Goal: Task Accomplishment & Management: Use online tool/utility

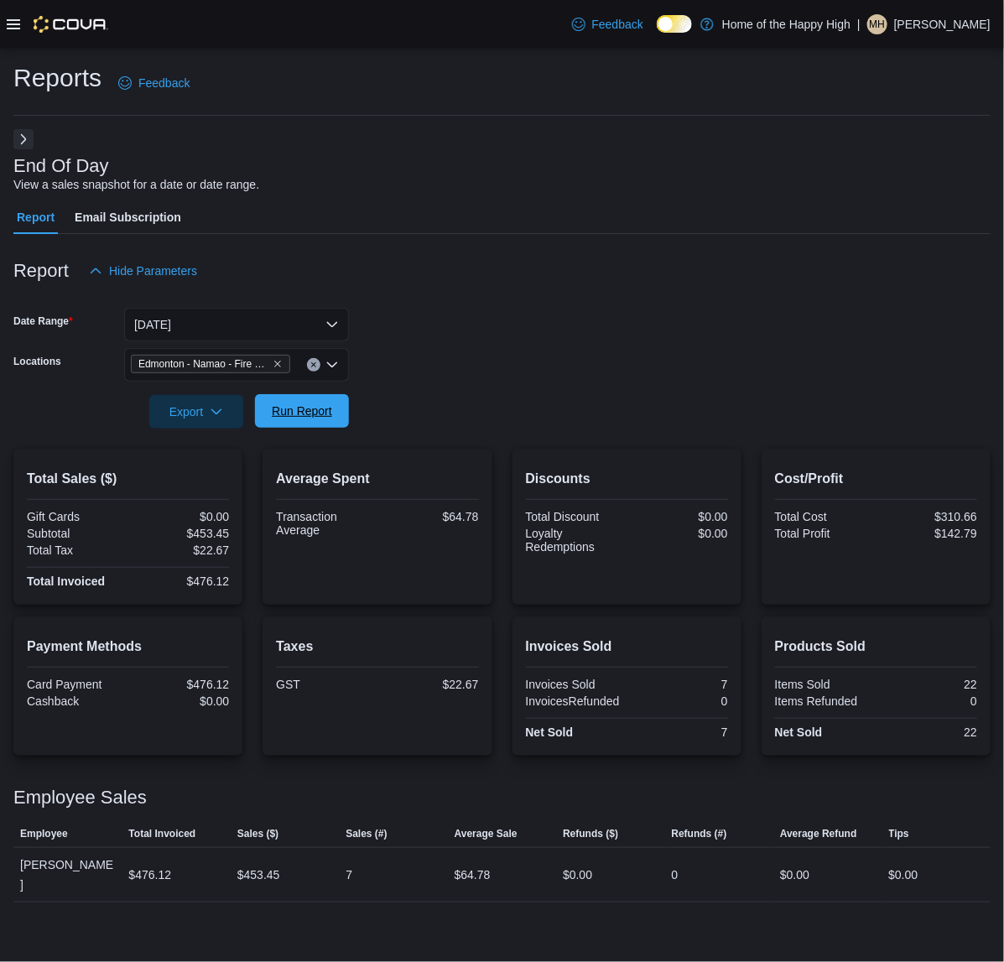
click at [328, 418] on span "Run Report" at bounding box center [302, 411] width 60 height 17
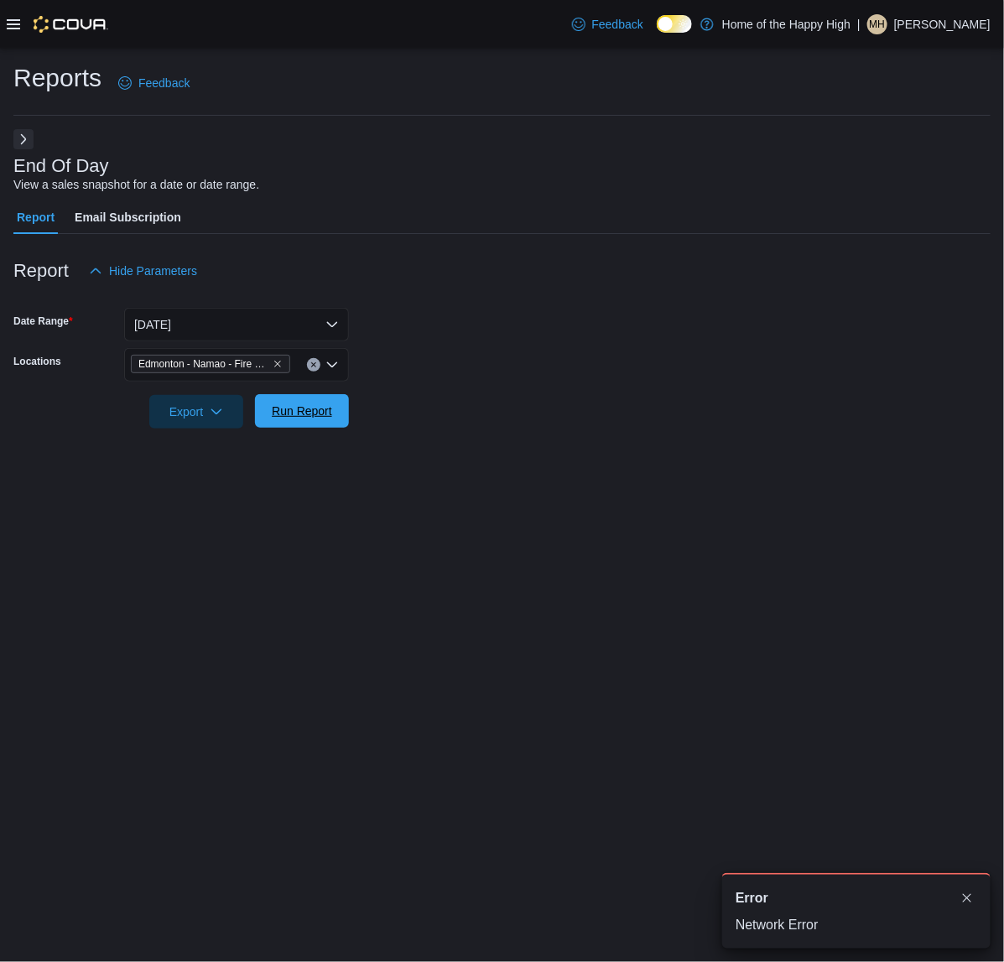
click at [337, 417] on span "Run Report" at bounding box center [302, 411] width 74 height 34
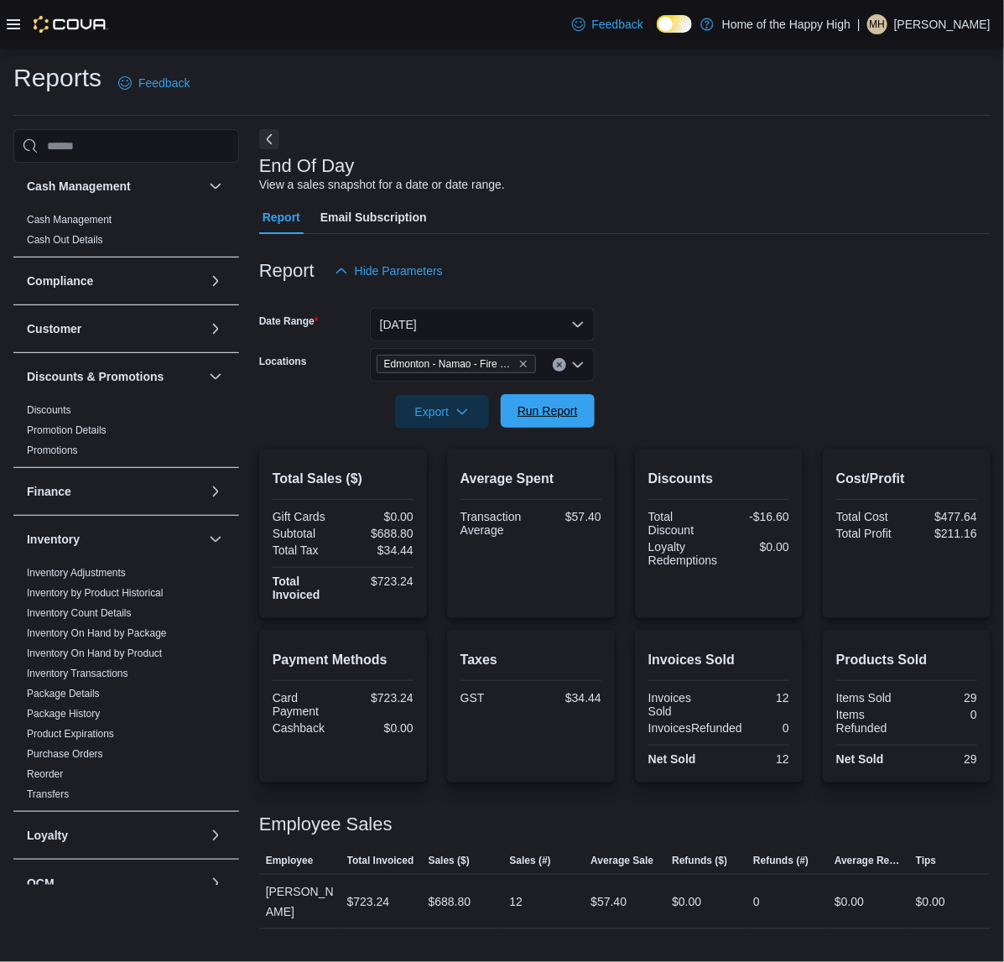
click at [513, 411] on span "Run Report" at bounding box center [548, 411] width 74 height 34
click at [274, 135] on button "Next" at bounding box center [269, 138] width 20 height 20
